Goal: Task Accomplishment & Management: Use online tool/utility

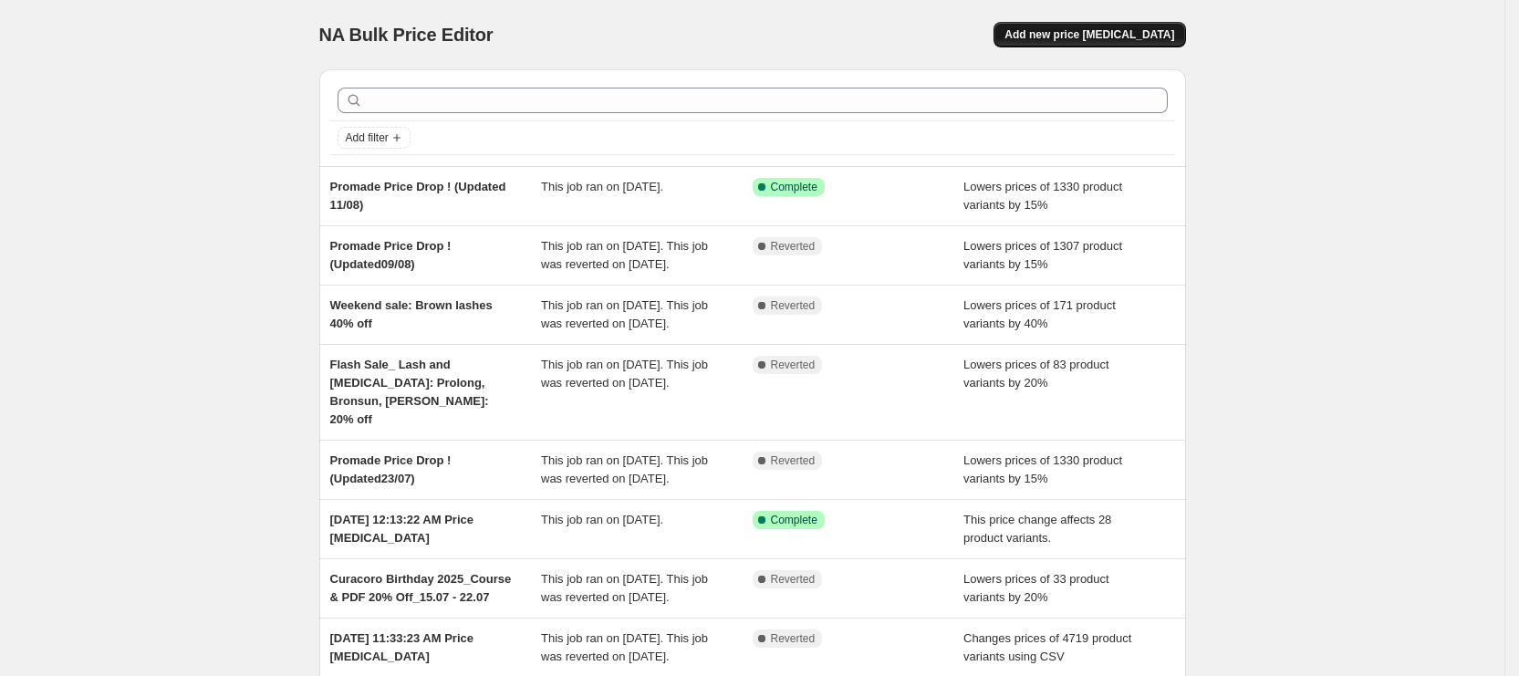
click at [1096, 36] on span "Add new price [MEDICAL_DATA]" at bounding box center [1089, 34] width 170 height 15
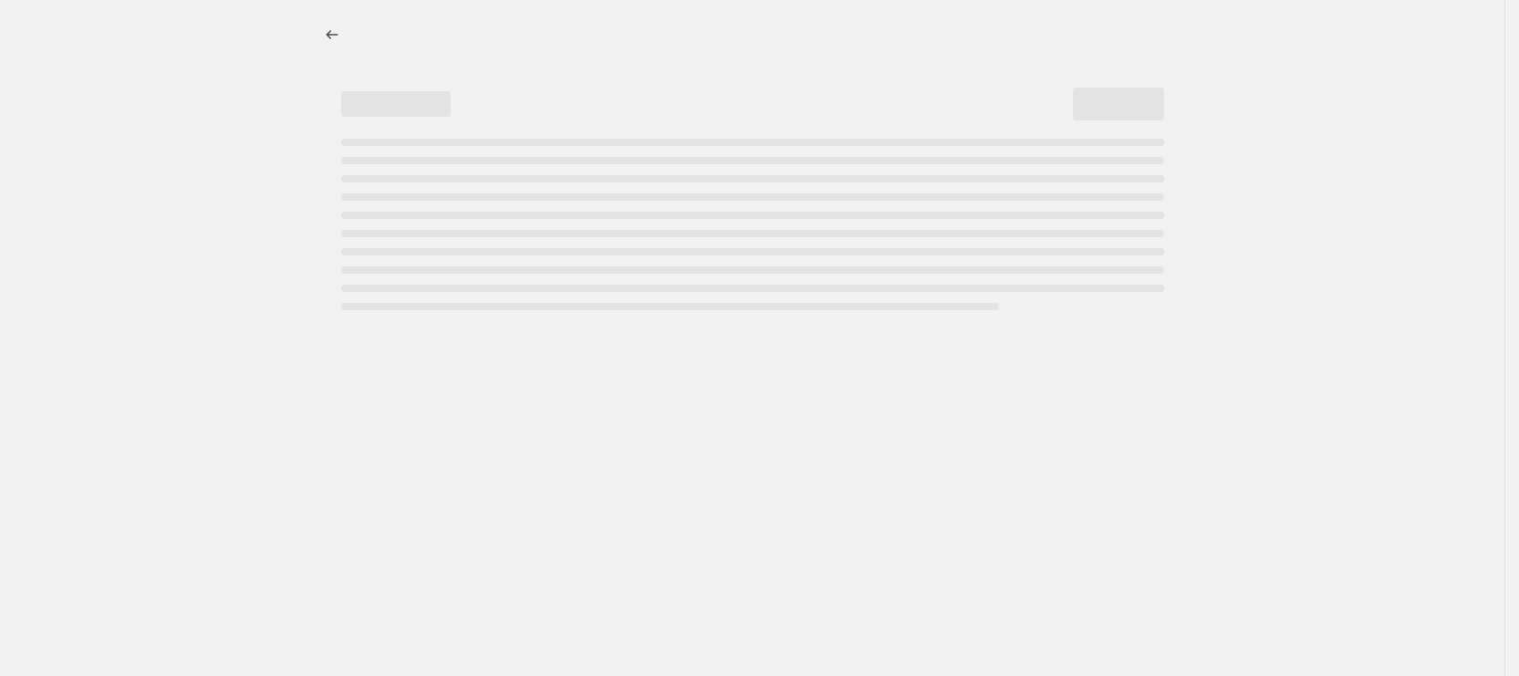
select select "percentage"
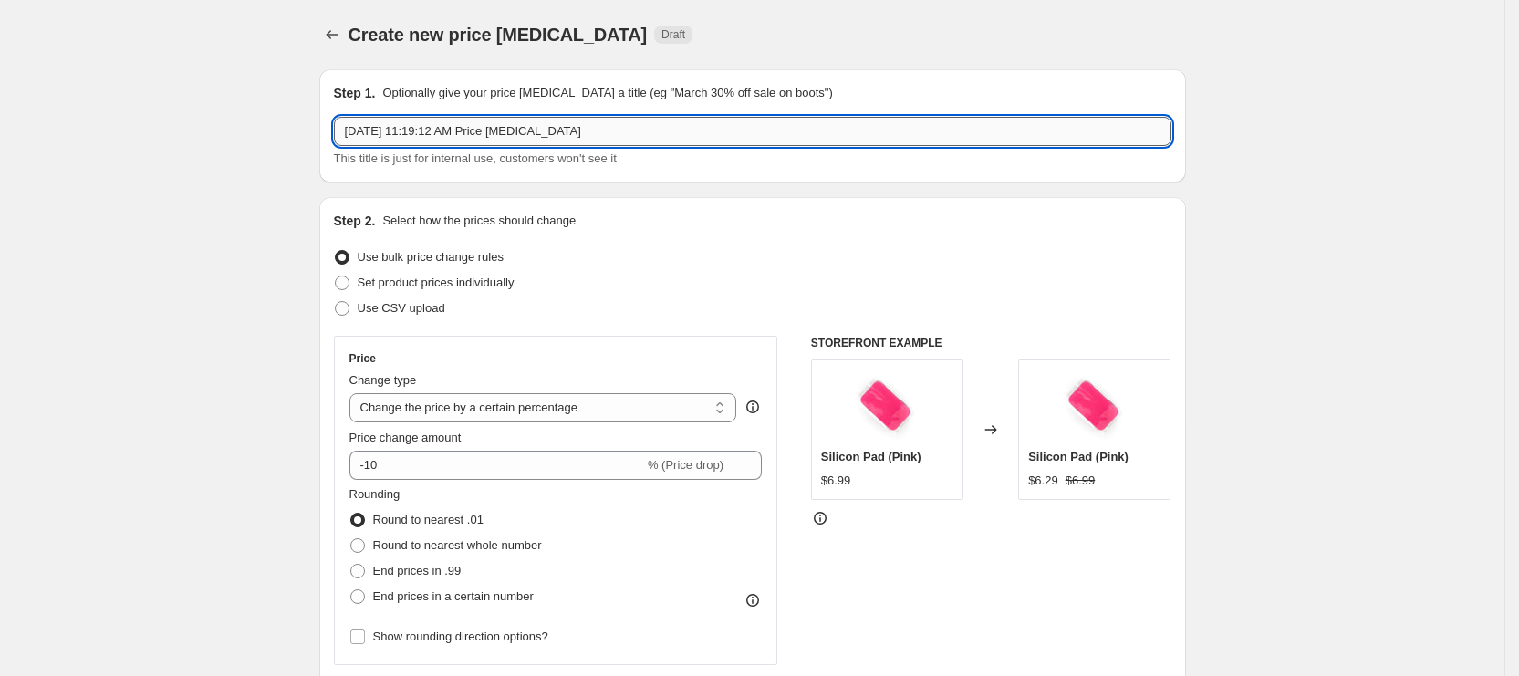
click at [399, 128] on input "[DATE] 11:19:12 AM Price [MEDICAL_DATA]" at bounding box center [752, 131] width 837 height 29
paste input "10% OFF Anime & Wispy Courses"
click at [485, 130] on input "Flash Sale (18-19/8)_10% 10% OFF Anime & Wispy Courses" at bounding box center [752, 131] width 837 height 29
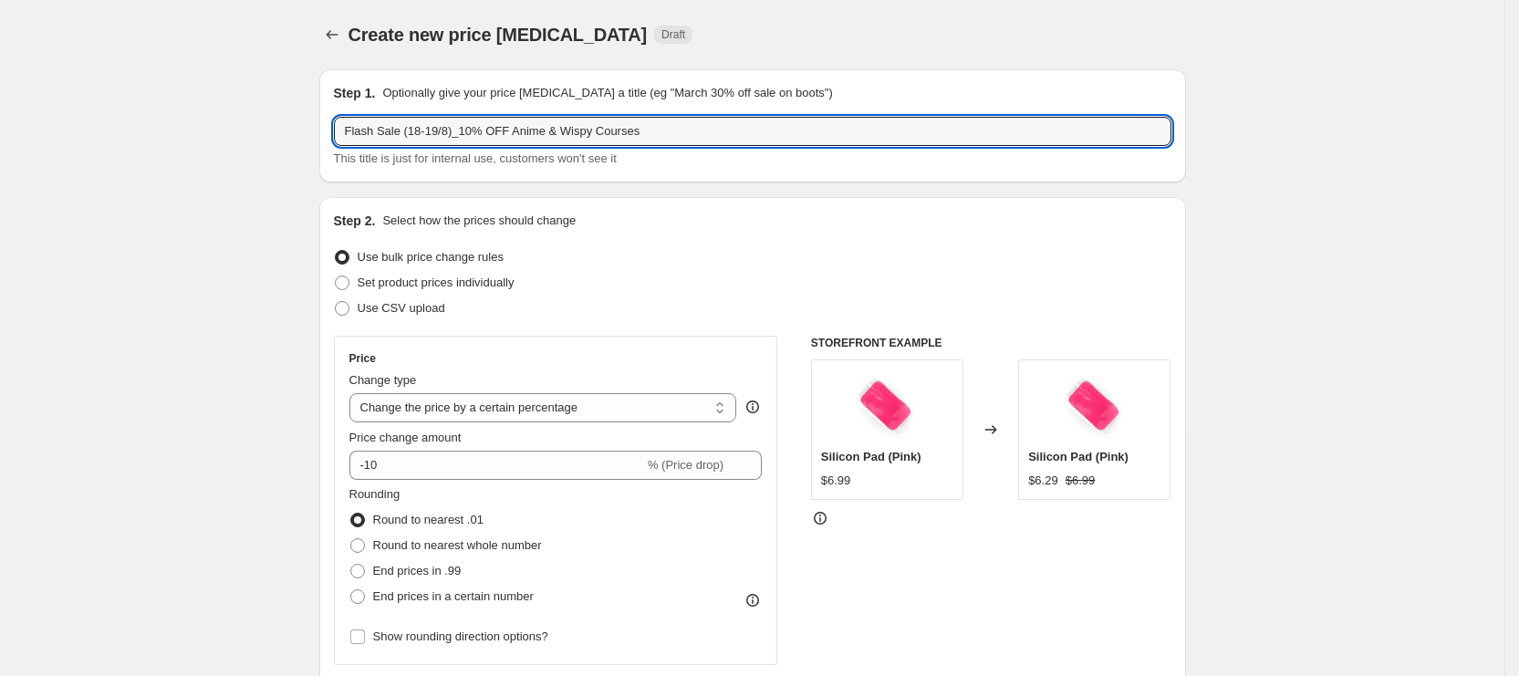
type input "Flash Sale (18-19/8)_10% OFF Anime & Wispy Courses"
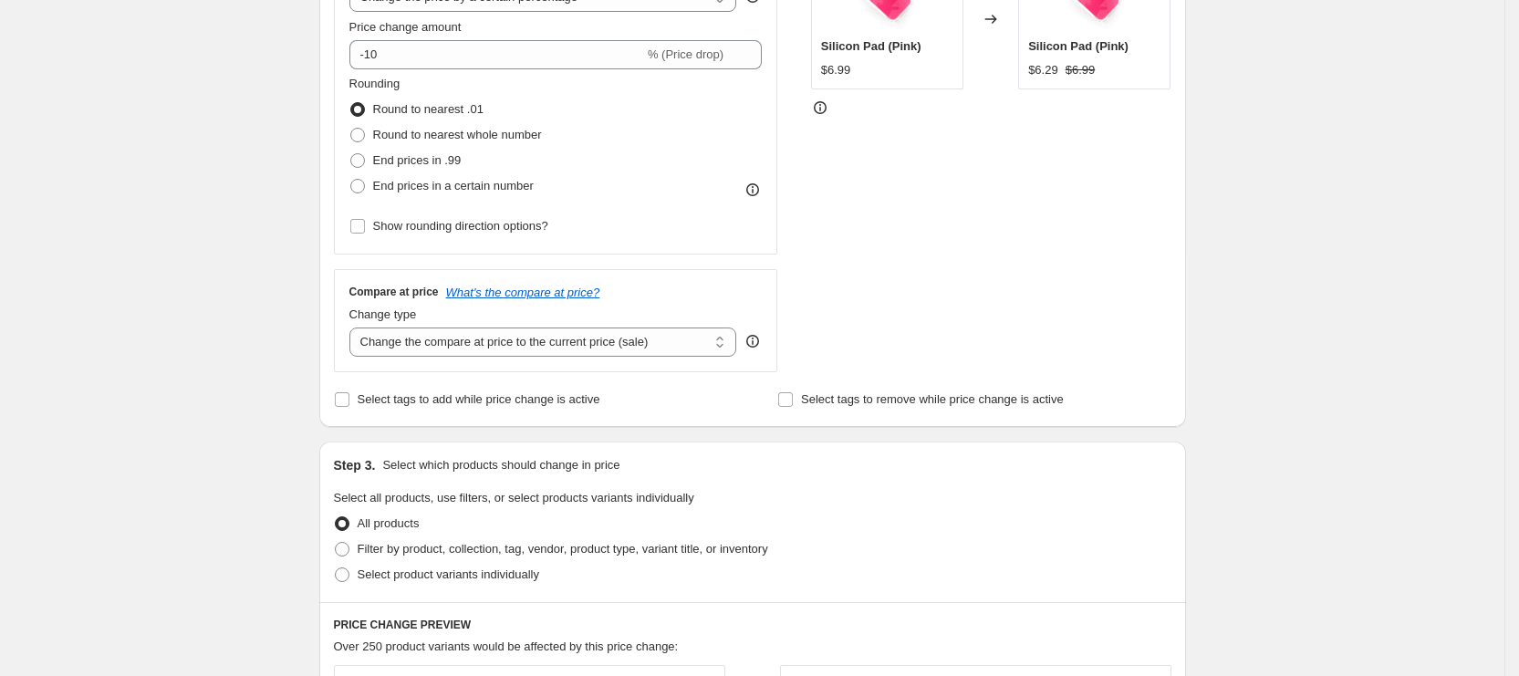
scroll to position [547, 0]
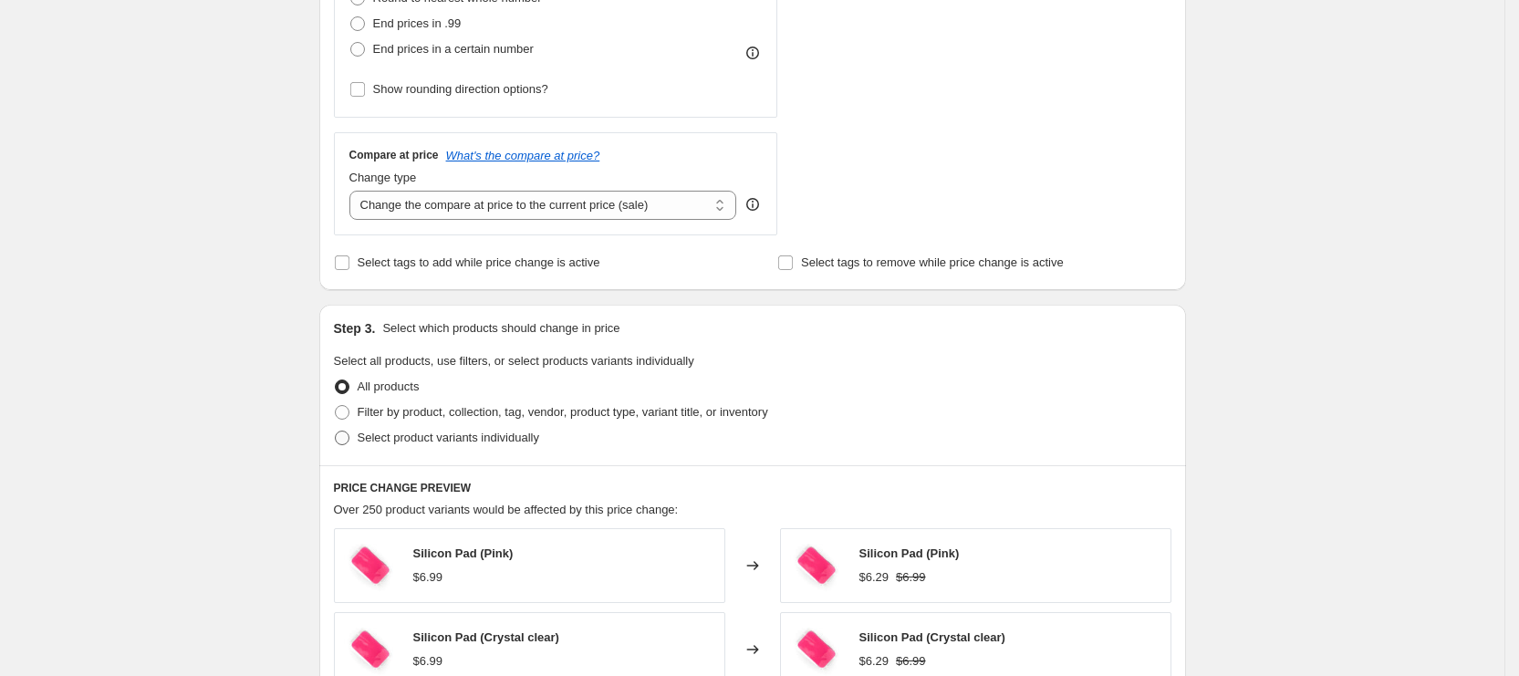
click at [399, 441] on span "Select product variants individually" at bounding box center [449, 438] width 182 height 14
click at [336, 431] on input "Select product variants individually" at bounding box center [335, 431] width 1 height 1
radio input "true"
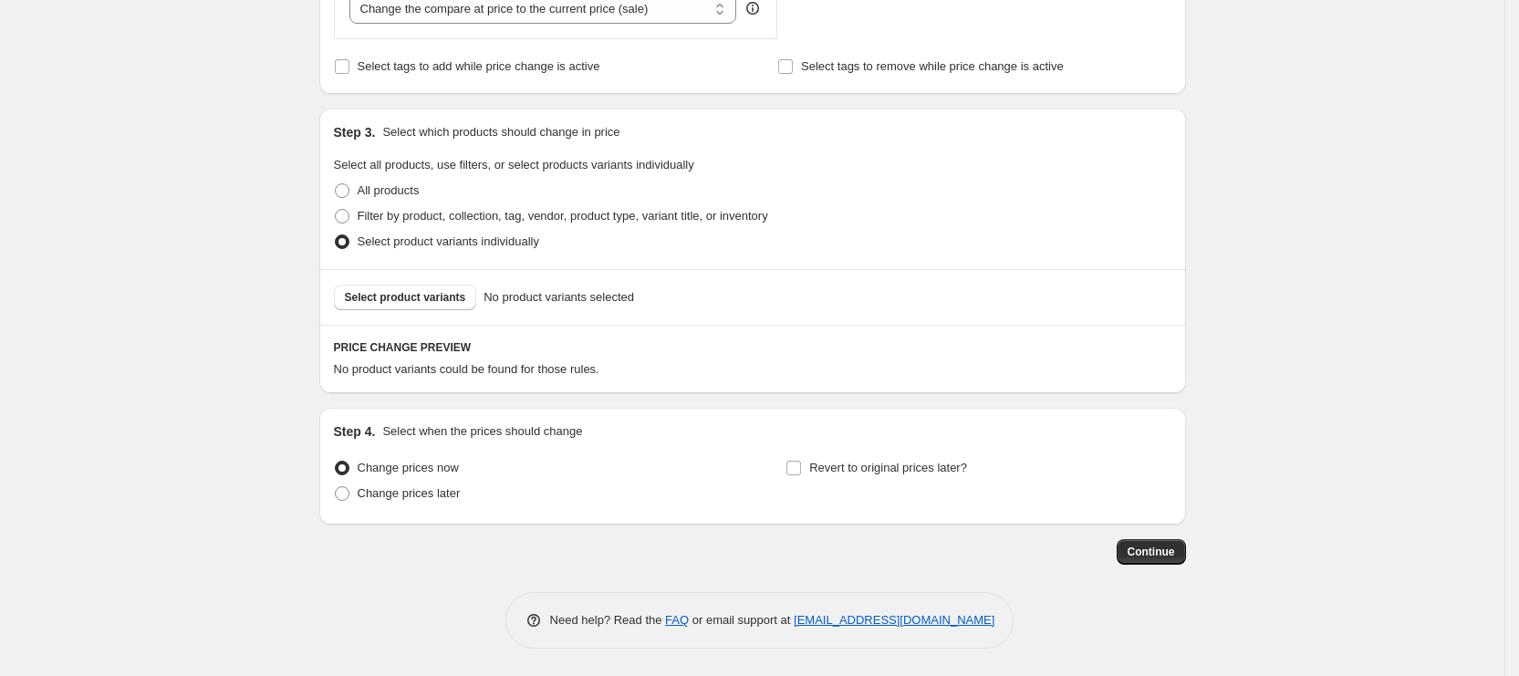
scroll to position [742, 0]
click at [451, 301] on span "Select product variants" at bounding box center [405, 299] width 121 height 15
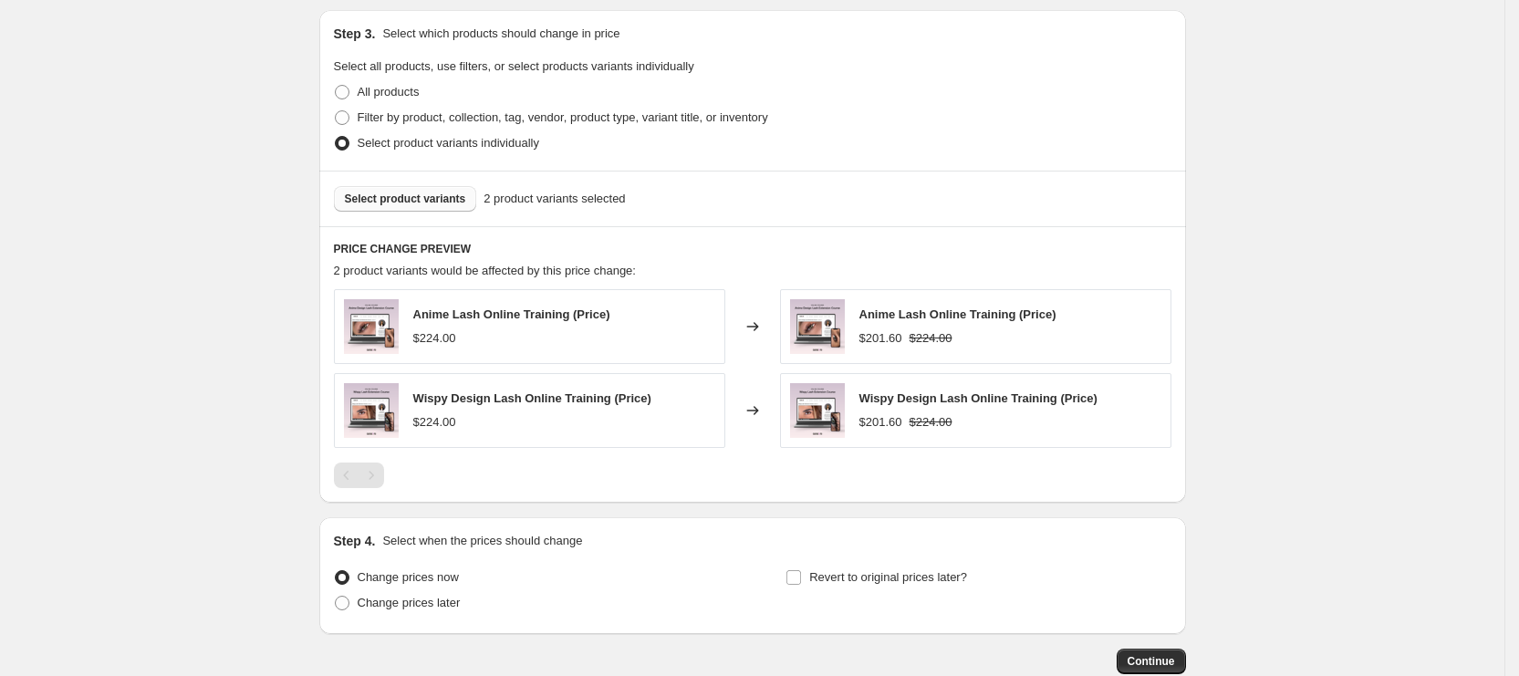
scroll to position [950, 0]
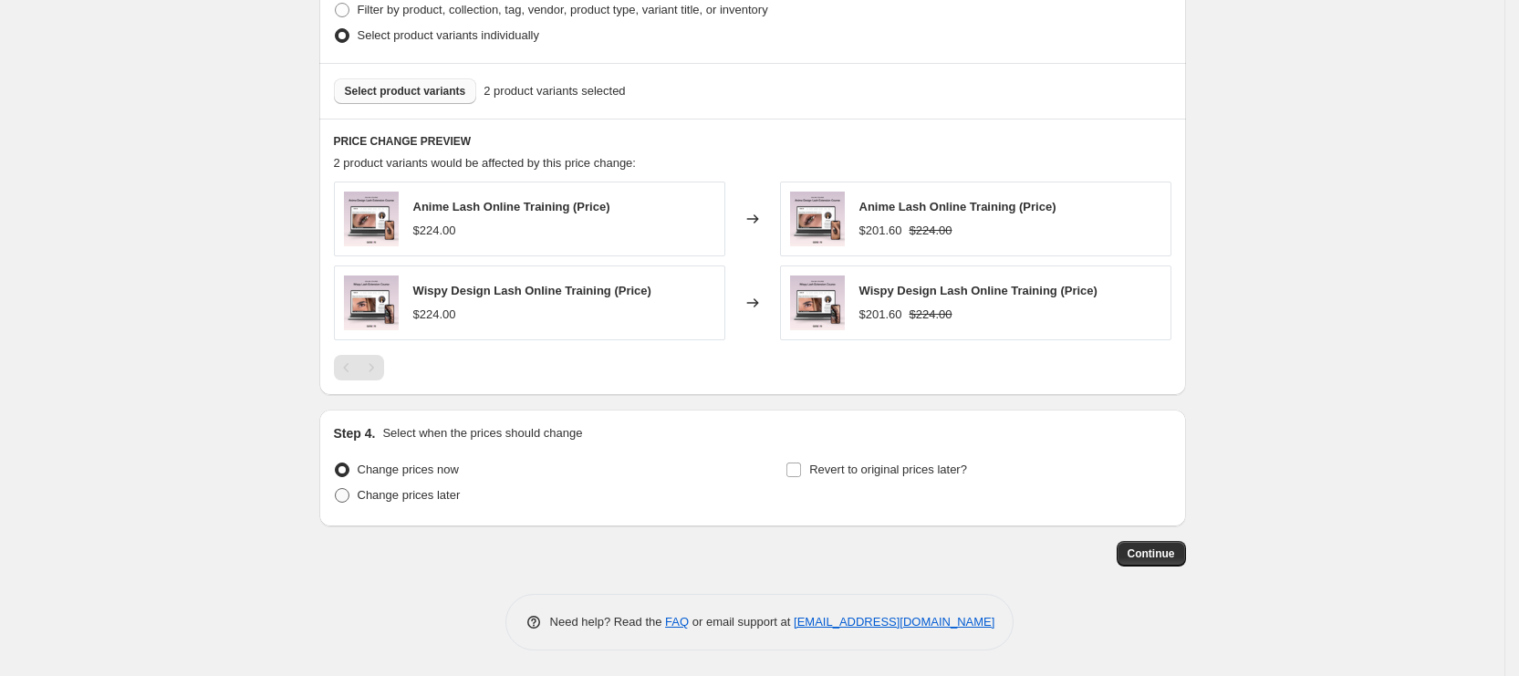
click at [429, 498] on span "Change prices later" at bounding box center [409, 495] width 103 height 14
click at [336, 489] on input "Change prices later" at bounding box center [335, 488] width 1 height 1
radio input "true"
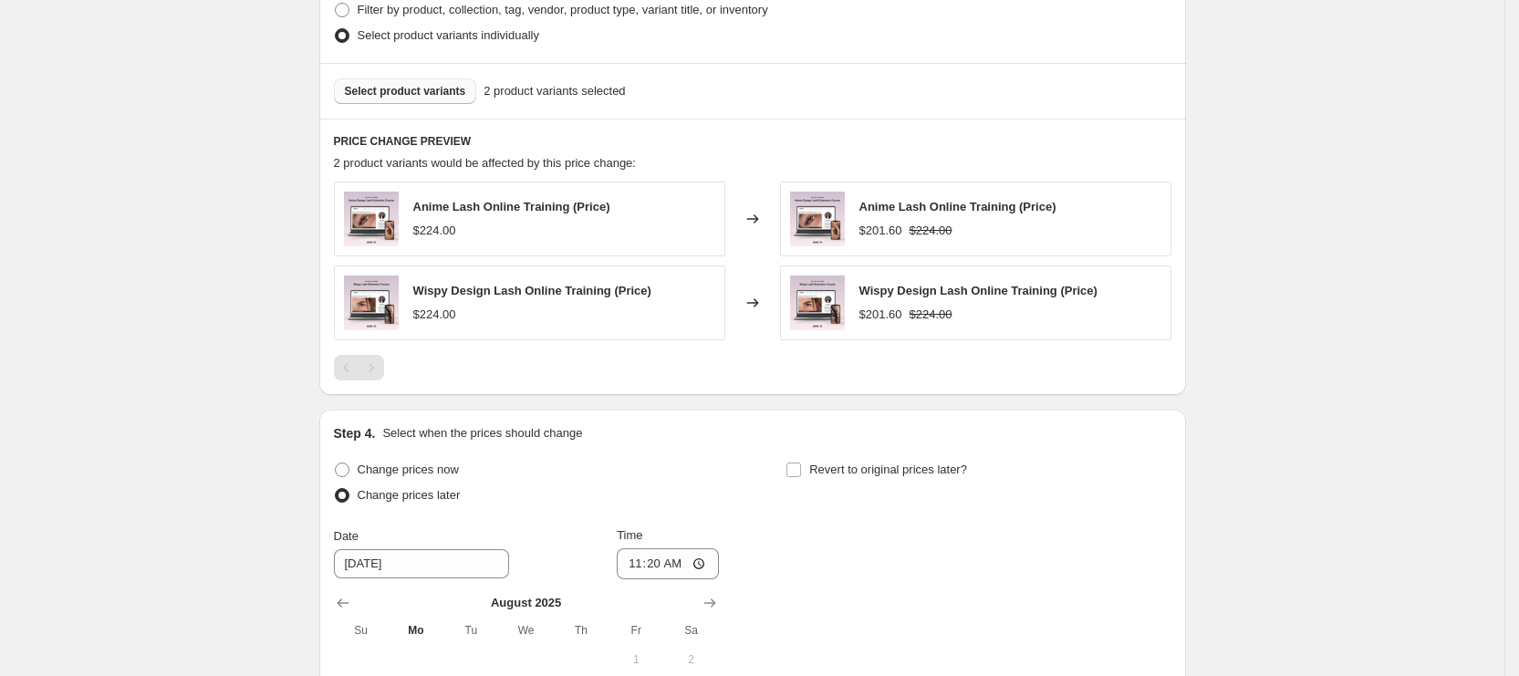
click at [862, 483] on div "Revert to original prices later?" at bounding box center [977, 484] width 385 height 55
click at [846, 457] on label "Revert to original prices later?" at bounding box center [876, 470] width 182 height 26
click at [801, 462] on input "Revert to original prices later?" at bounding box center [793, 469] width 15 height 15
checkbox input "true"
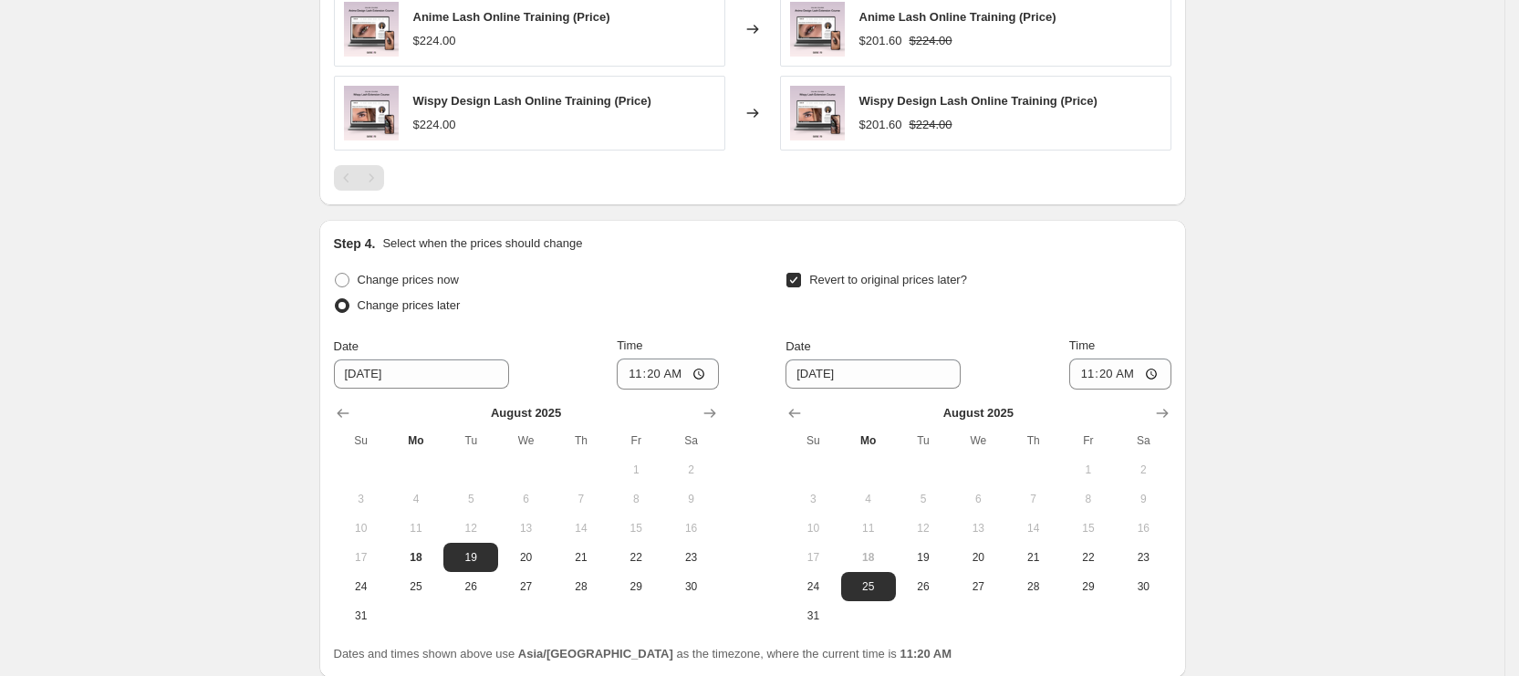
scroll to position [1086, 0]
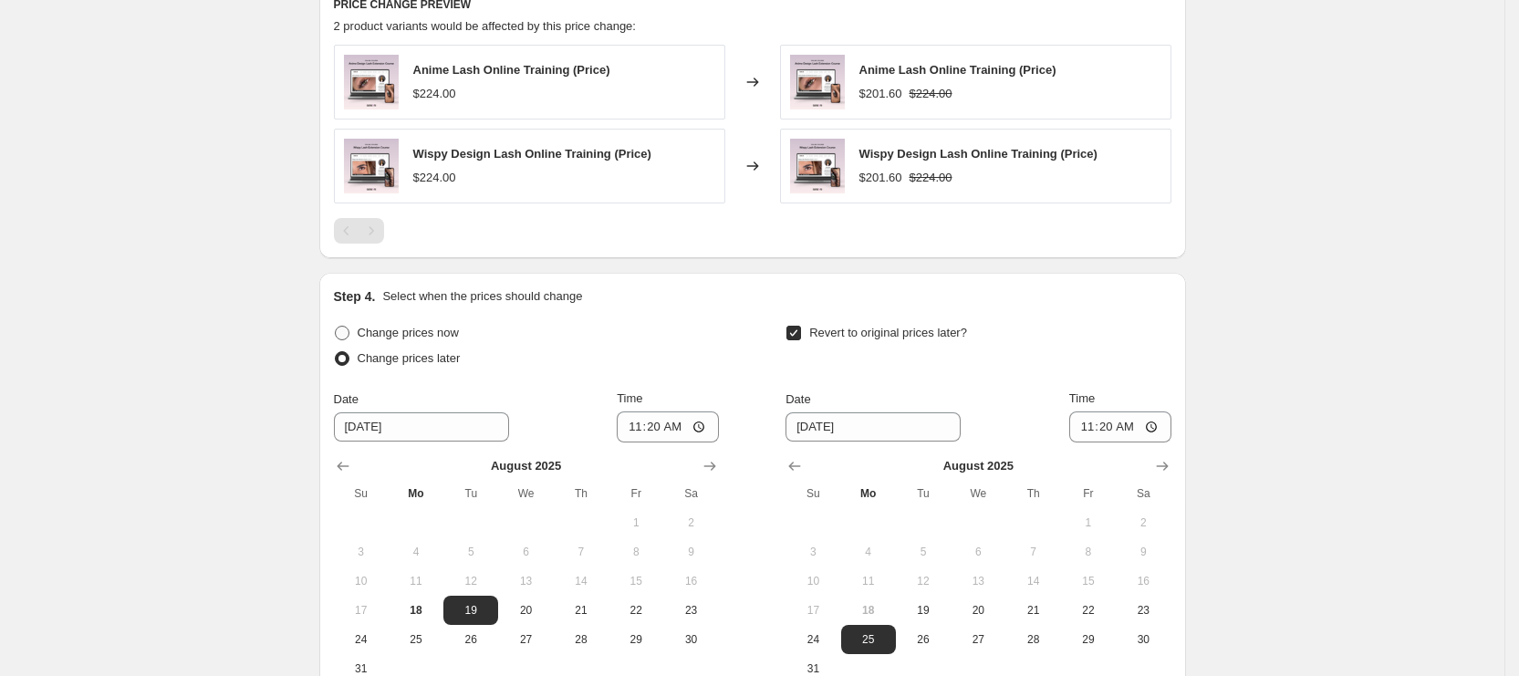
click at [452, 336] on span "Change prices now" at bounding box center [408, 333] width 101 height 14
click at [336, 327] on input "Change prices now" at bounding box center [335, 326] width 1 height 1
radio input "true"
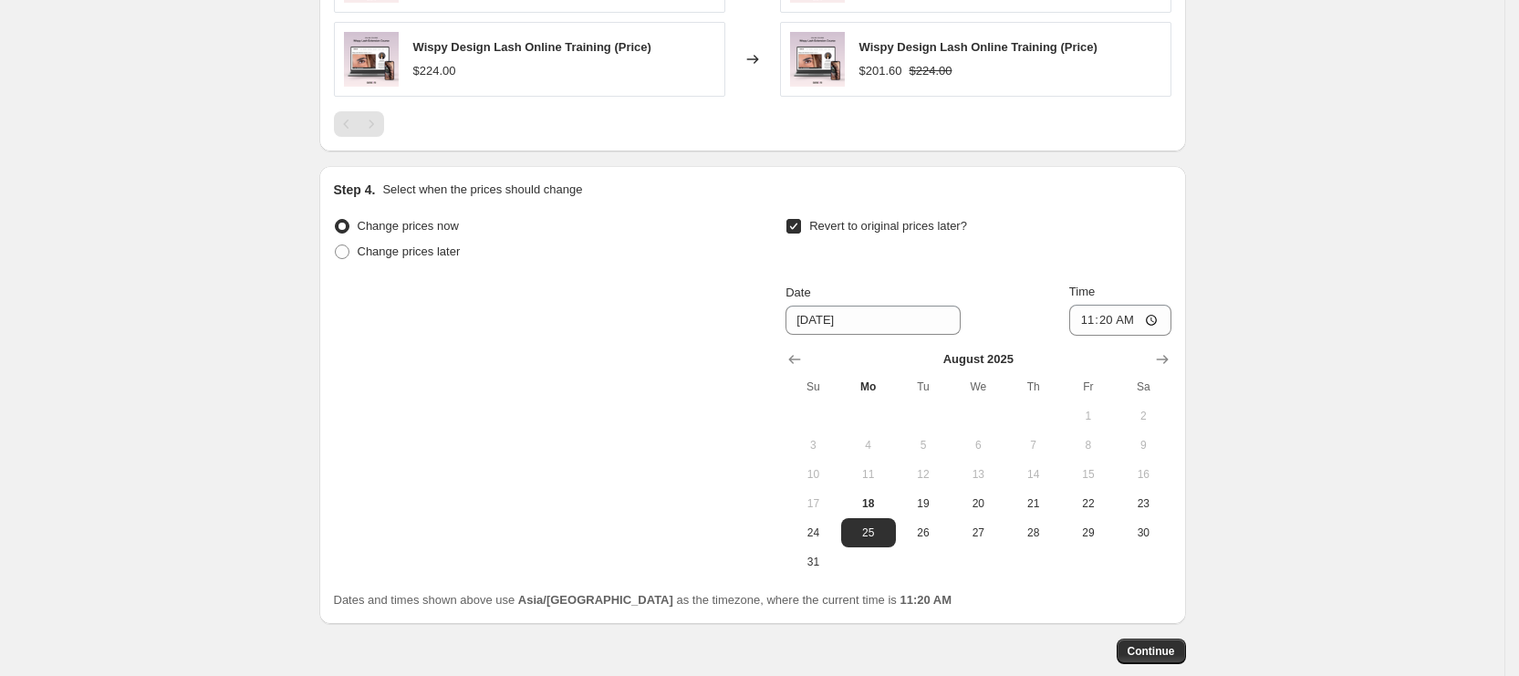
scroll to position [1223, 0]
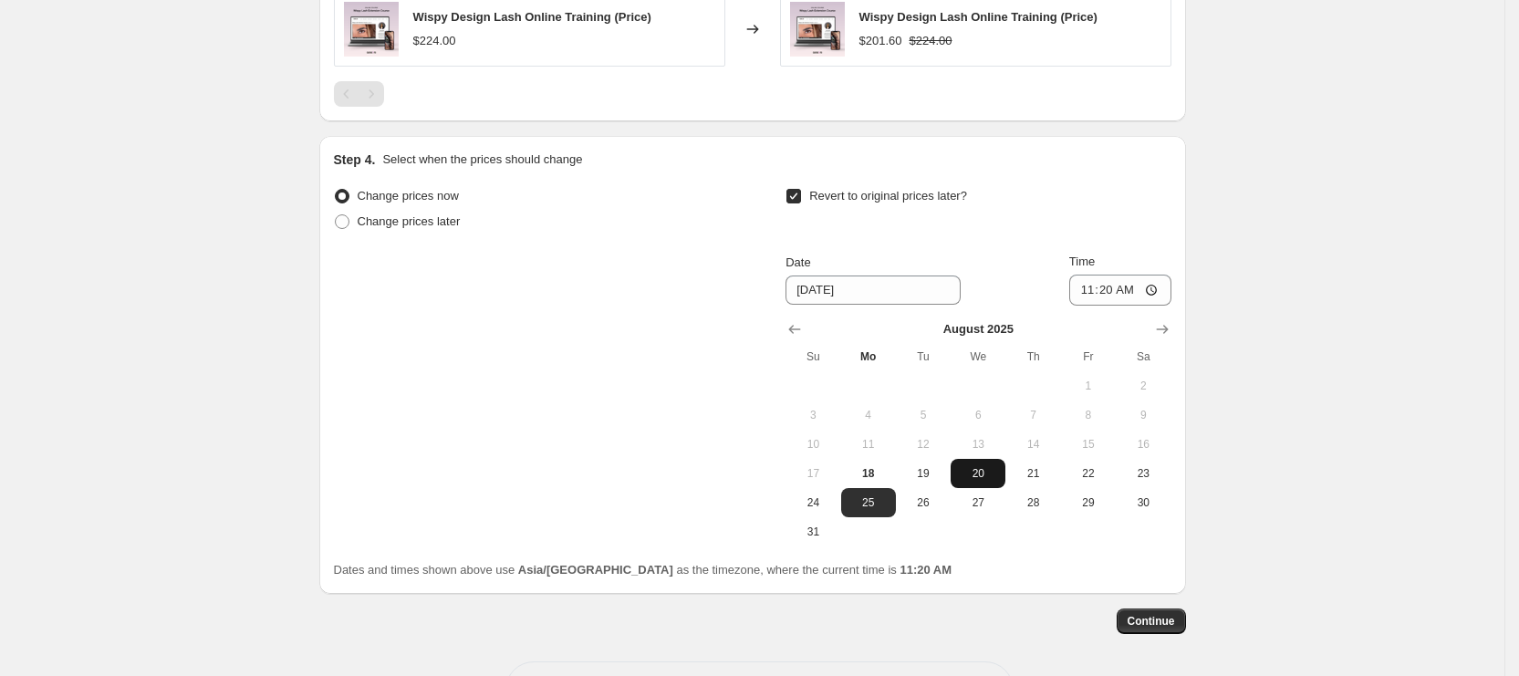
click at [961, 475] on button "20" at bounding box center [977, 473] width 55 height 29
type input "[DATE]"
click at [1106, 295] on input "11:20" at bounding box center [1120, 290] width 102 height 31
type input "11:00"
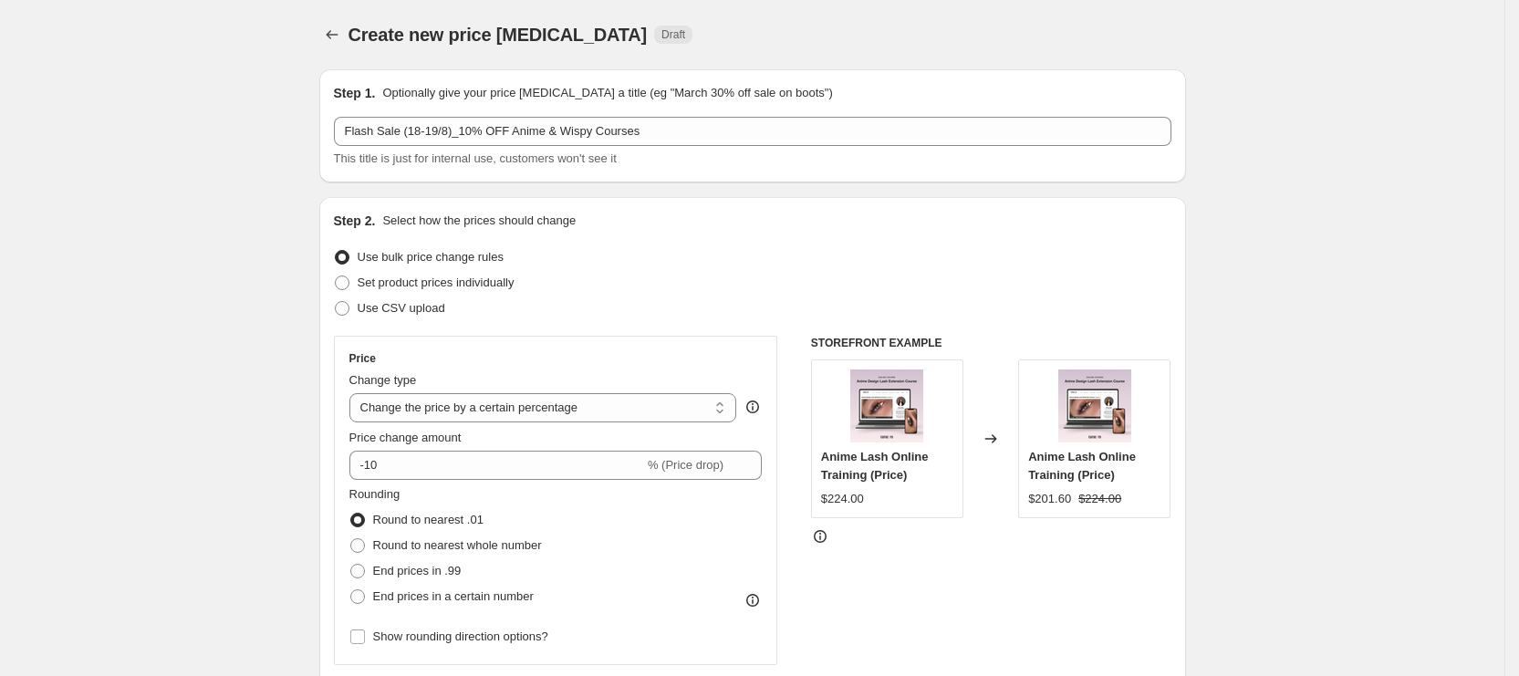
scroll to position [1291, 0]
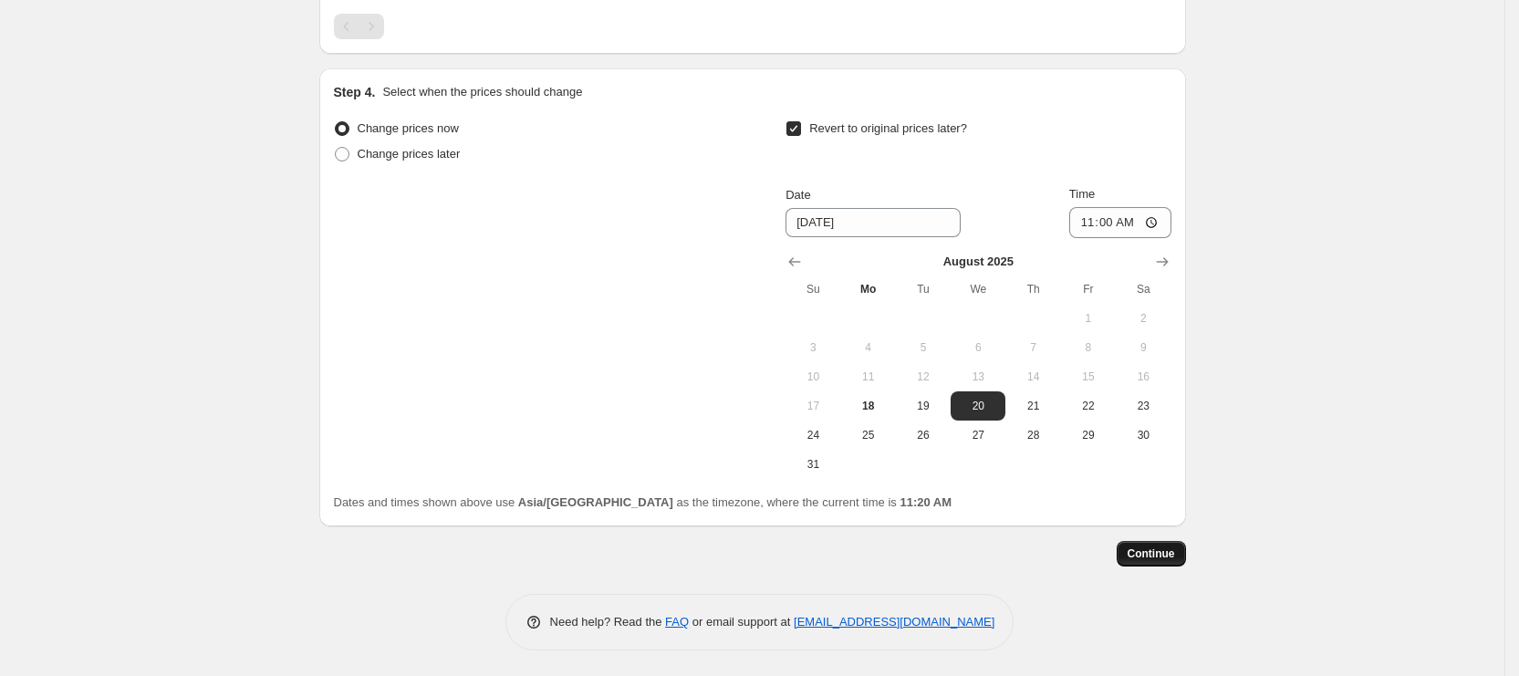
click at [1175, 556] on span "Continue" at bounding box center [1150, 553] width 47 height 15
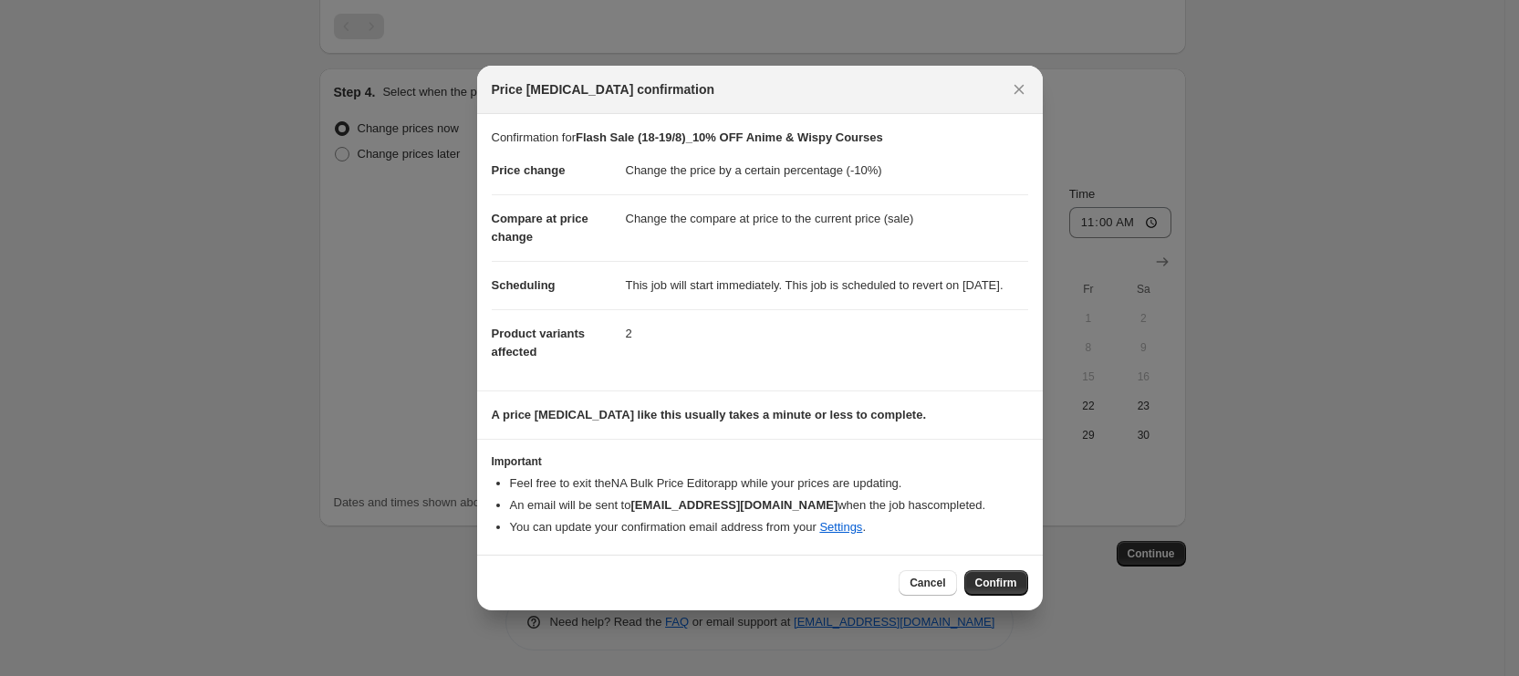
click at [985, 596] on button "Confirm" at bounding box center [996, 583] width 64 height 26
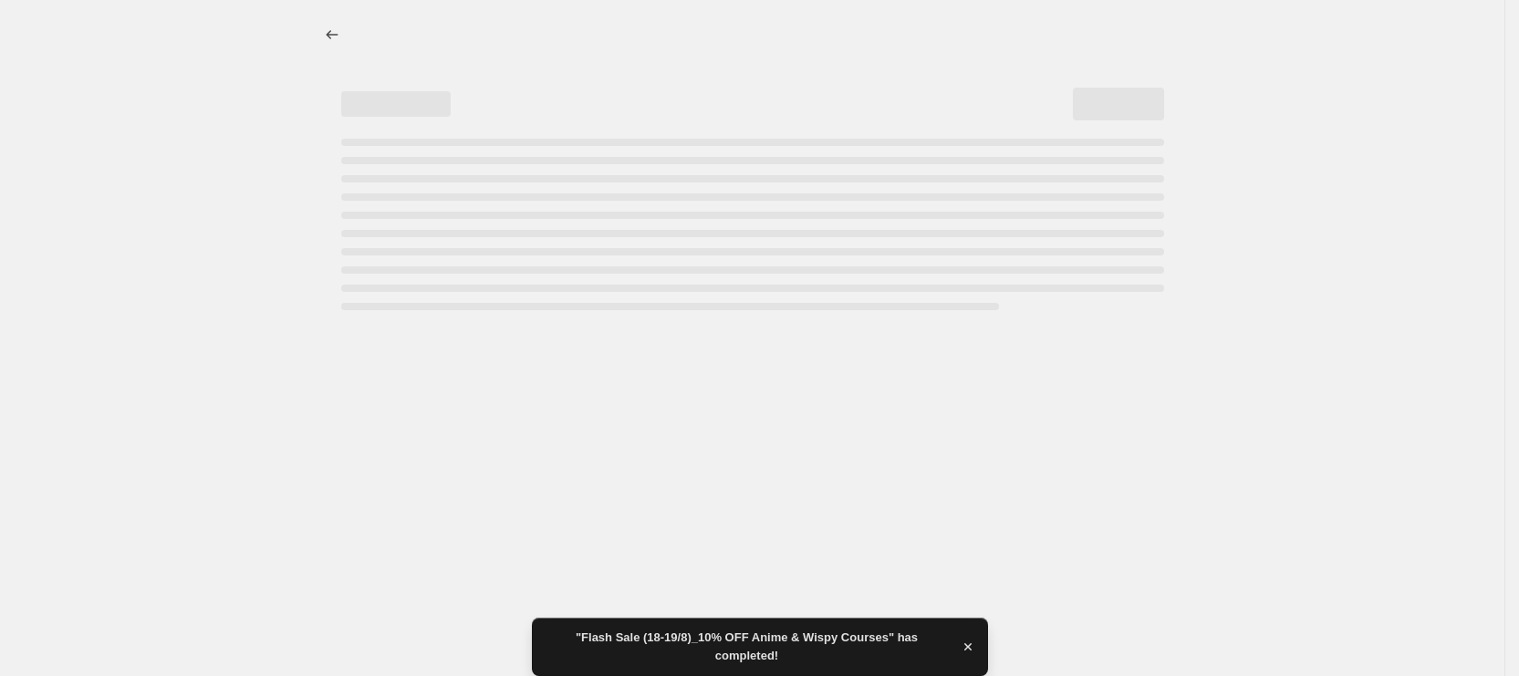
select select "percentage"
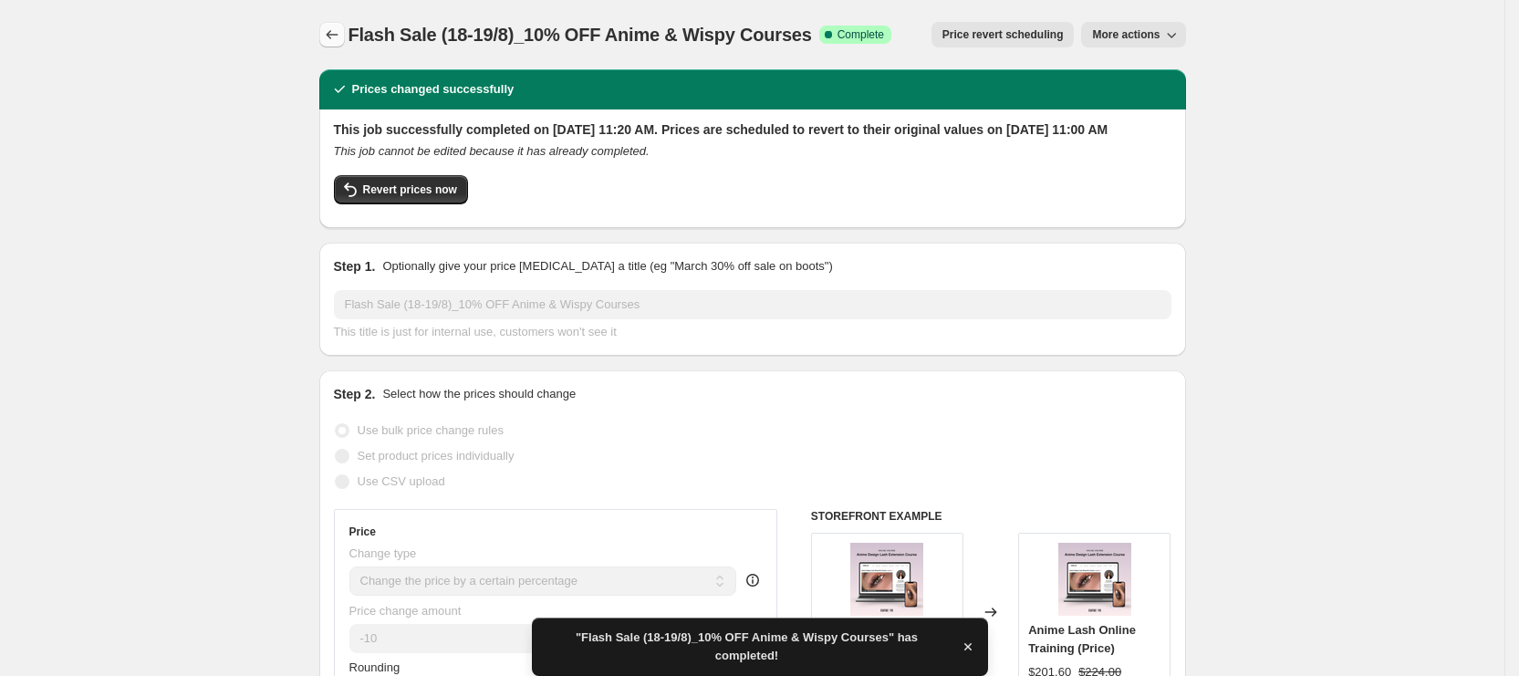
click at [341, 30] on icon "Price change jobs" at bounding box center [332, 35] width 18 height 18
